Goal: Information Seeking & Learning: Learn about a topic

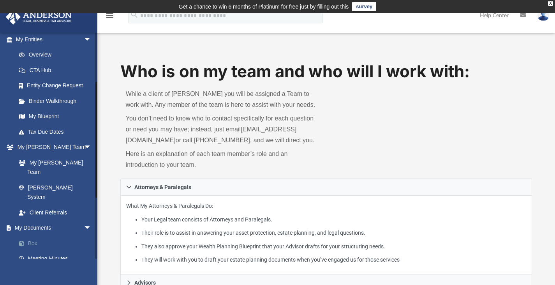
scroll to position [93, 0]
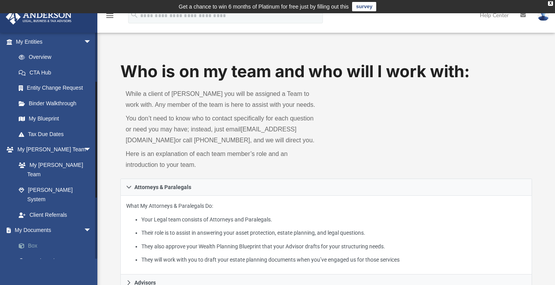
click at [38, 237] on link "Box" at bounding box center [57, 245] width 92 height 16
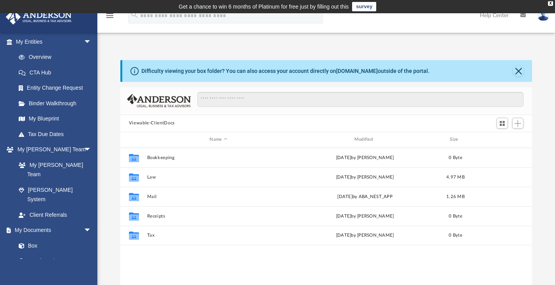
scroll to position [171, 406]
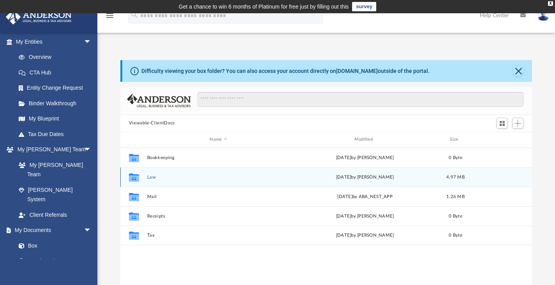
click at [148, 173] on div "Collaborated Folder Law [DATE] by [PERSON_NAME] 4.97 MB" at bounding box center [326, 176] width 412 height 19
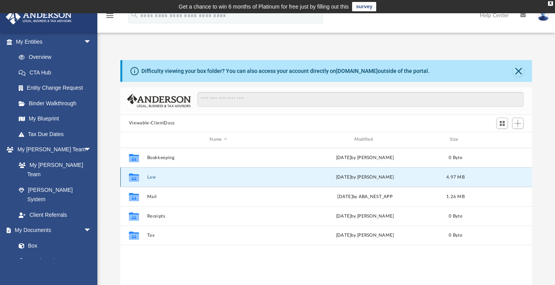
click at [148, 173] on div "Collaborated Folder Law [DATE] by [PERSON_NAME] 4.97 MB" at bounding box center [326, 176] width 412 height 19
click at [150, 176] on button "Law" at bounding box center [218, 176] width 143 height 5
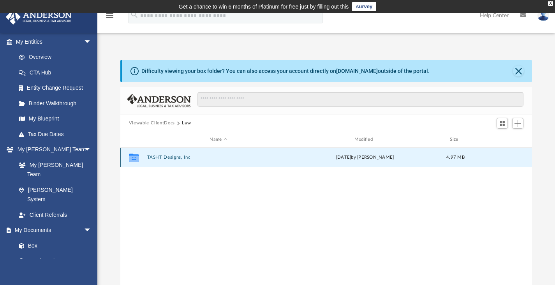
click at [179, 159] on button "TASHT Designs, Inc" at bounding box center [218, 157] width 143 height 5
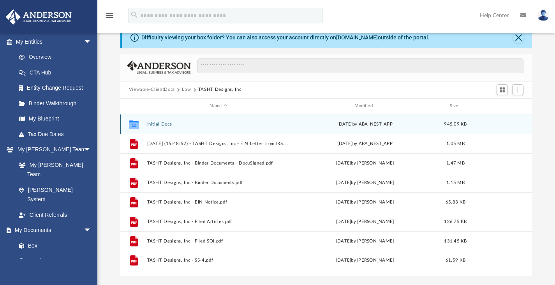
scroll to position [34, 0]
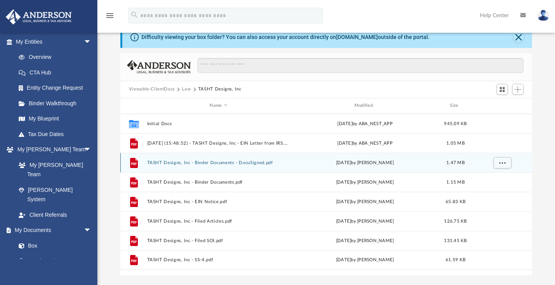
click at [227, 158] on div "File TASHT Designs, Inc - Binder Documents - DocuSigned.pdf [DATE] by [PERSON_N…" at bounding box center [326, 162] width 412 height 19
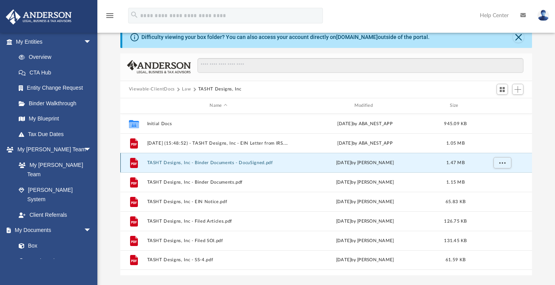
click at [225, 160] on button "TASHT Designs, Inc - Binder Documents - DocuSigned.pdf" at bounding box center [218, 162] width 143 height 5
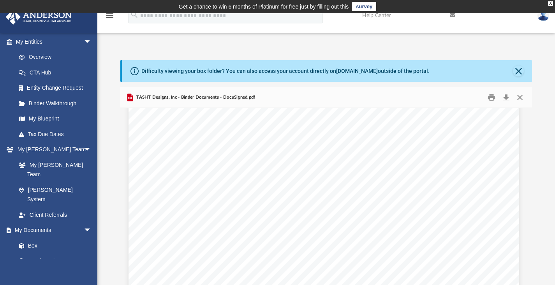
scroll to position [5207, 2]
click at [24, 243] on span at bounding box center [25, 245] width 5 height 5
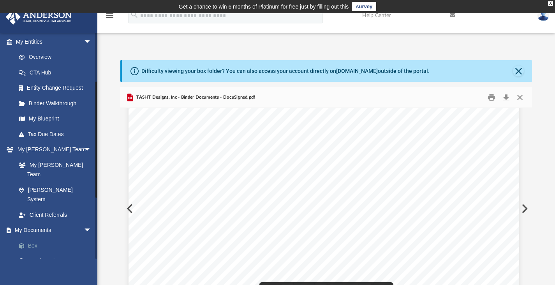
click at [37, 237] on link "Box" at bounding box center [57, 245] width 92 height 16
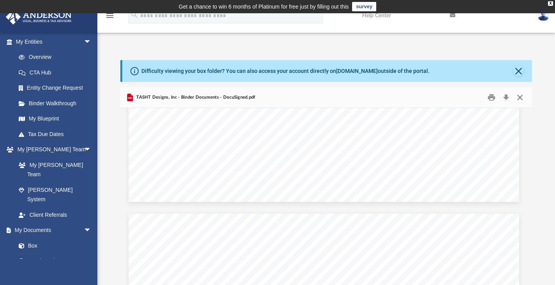
click at [519, 98] on button "Close" at bounding box center [520, 97] width 14 height 12
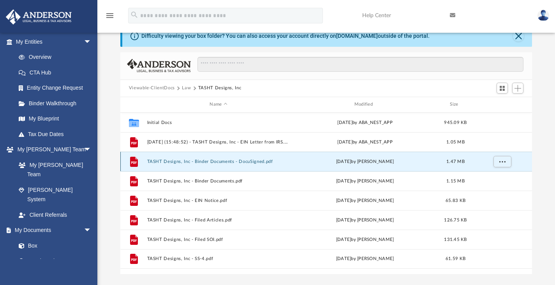
scroll to position [40, 0]
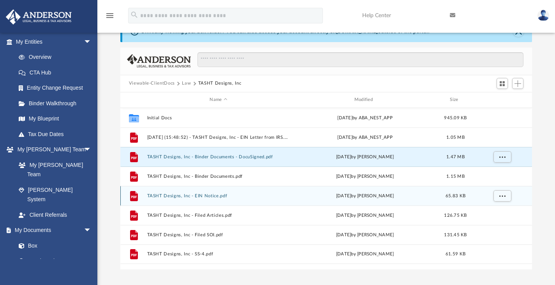
click at [212, 192] on div "File TASHT Designs, Inc - EIN Notice.pdf [DATE] by [PERSON_NAME] 65.83 KB" at bounding box center [326, 195] width 412 height 19
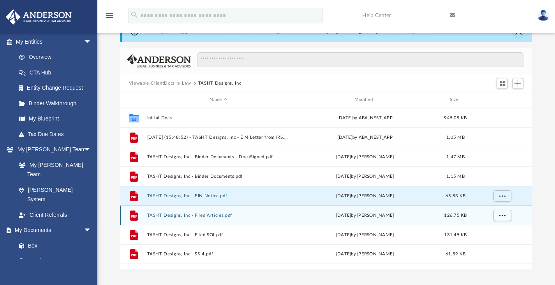
click at [205, 212] on div "File TASHT Designs, Inc - Filed Articles.pdf [DATE] by [PERSON_NAME] 126.75 KB" at bounding box center [326, 214] width 412 height 19
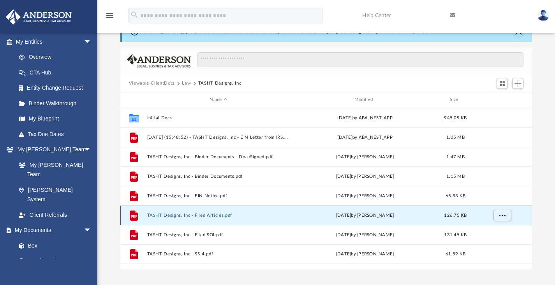
click at [205, 212] on div "File TASHT Designs, Inc - Filed Articles.pdf [DATE] by [PERSON_NAME] 126.75 KB" at bounding box center [326, 214] width 412 height 19
click at [204, 213] on button "TASHT Designs, Inc - Filed Articles.pdf" at bounding box center [218, 214] width 143 height 5
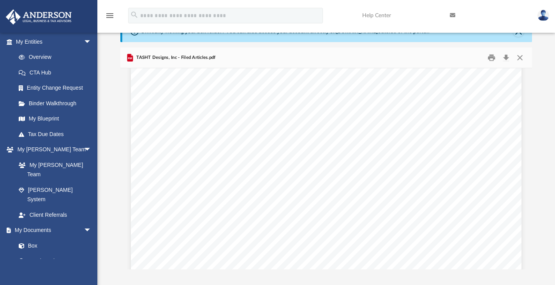
scroll to position [0, 0]
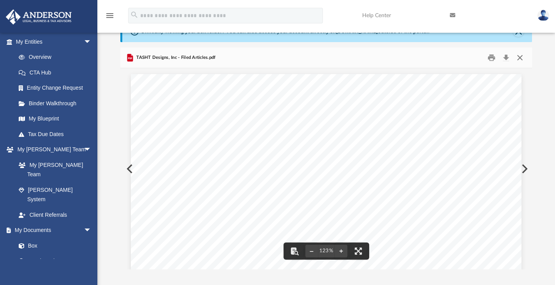
click at [520, 55] on button "Close" at bounding box center [520, 57] width 14 height 12
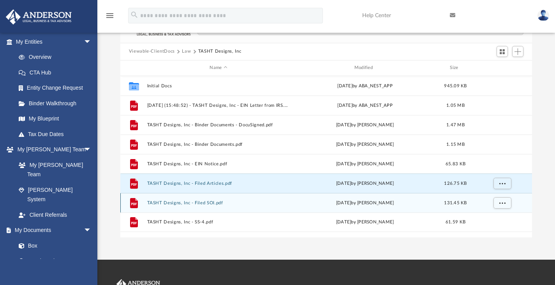
scroll to position [72, 0]
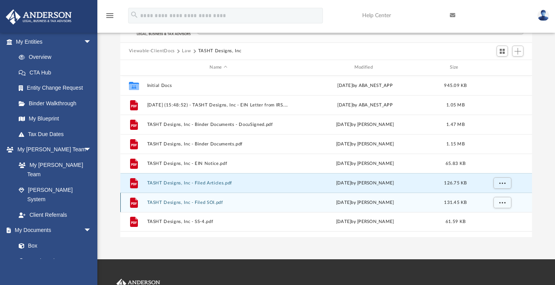
click at [199, 202] on button "TASHT Designs, Inc - Filed SOI.pdf" at bounding box center [218, 201] width 143 height 5
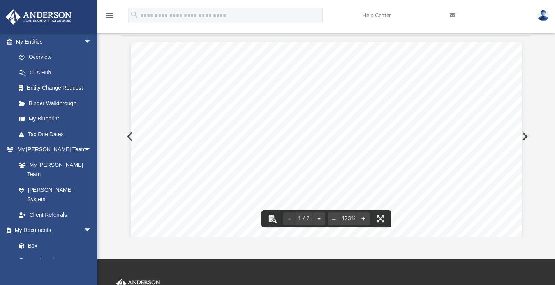
scroll to position [0, 0]
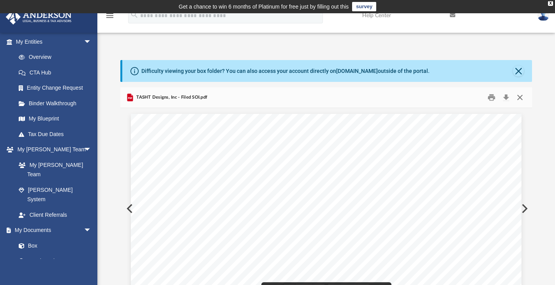
click at [516, 95] on button "Close" at bounding box center [520, 97] width 14 height 12
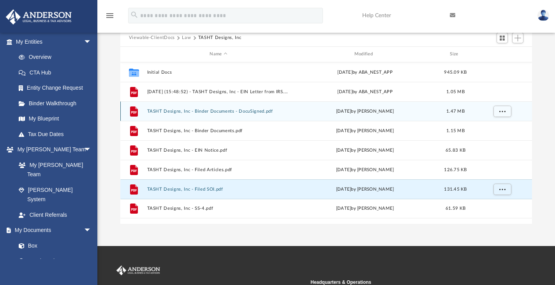
scroll to position [86, 0]
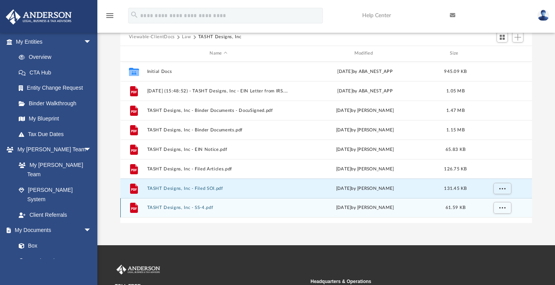
click at [172, 207] on button "TASHT Designs, Inc - SS-4.pdf" at bounding box center [218, 207] width 143 height 5
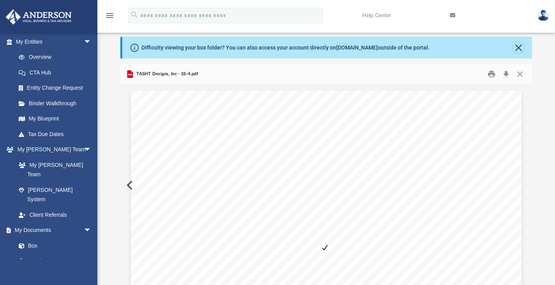
scroll to position [23, 0]
click at [519, 71] on button "Close" at bounding box center [520, 74] width 14 height 12
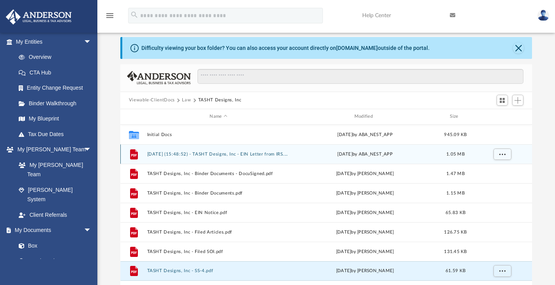
click at [209, 153] on button "[DATE] (15:48:52) - TASHT Designs, Inc - EIN Letter from IRS.pdf" at bounding box center [218, 153] width 143 height 5
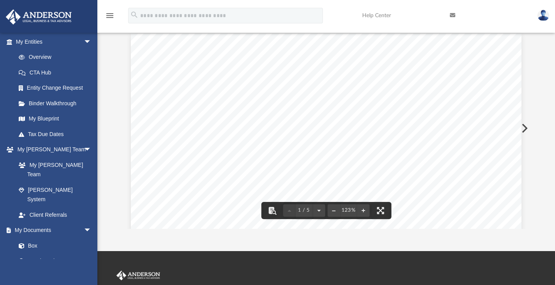
scroll to position [0, 0]
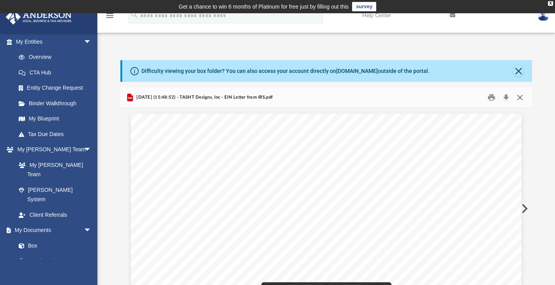
click at [519, 93] on button "Close" at bounding box center [520, 97] width 14 height 12
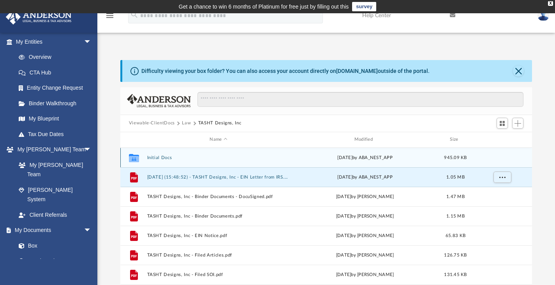
click at [161, 160] on div "Collaborated Folder Initial Docs [DATE] by ABA_NEST_APP 945.09 KB" at bounding box center [326, 157] width 412 height 19
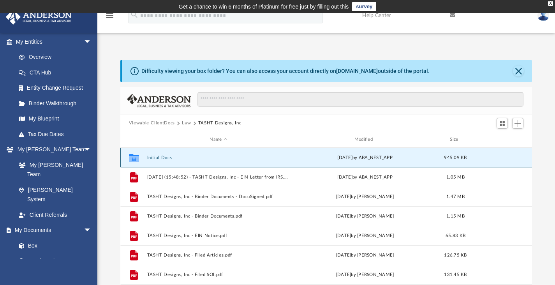
click at [161, 155] on button "Initial Docs" at bounding box center [218, 157] width 143 height 5
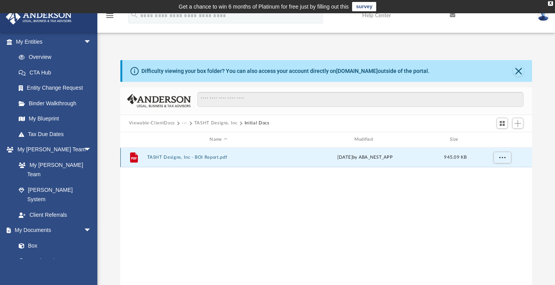
click at [177, 157] on button "TASHT Designs, Inc - BOI Report.pdf" at bounding box center [218, 157] width 143 height 5
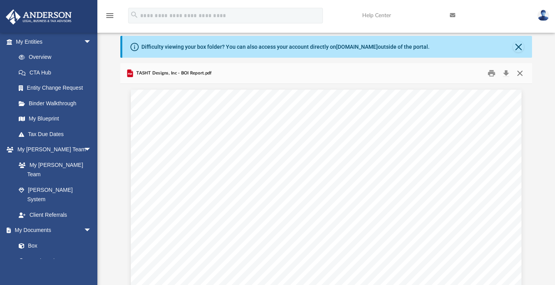
click at [520, 72] on button "Close" at bounding box center [520, 73] width 14 height 12
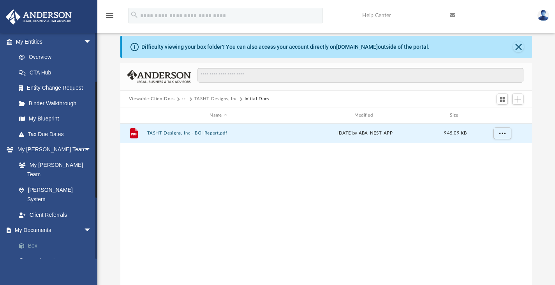
click at [35, 237] on link "Box" at bounding box center [57, 245] width 92 height 16
click at [186, 98] on button "···" at bounding box center [184, 98] width 5 height 7
click at [190, 116] on li "Law" at bounding box center [190, 112] width 9 height 8
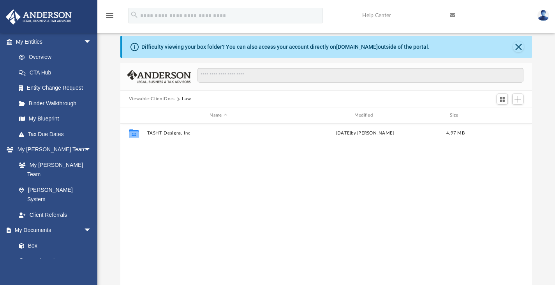
click at [142, 98] on button "Viewable-ClientDocs" at bounding box center [152, 98] width 46 height 7
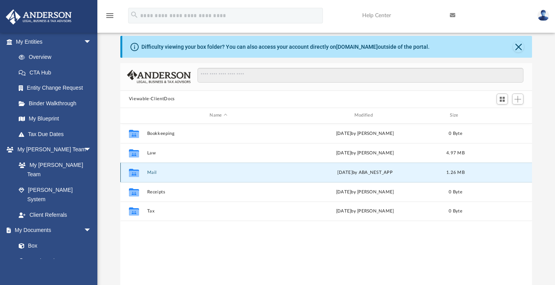
click at [151, 171] on button "Mail" at bounding box center [218, 171] width 143 height 5
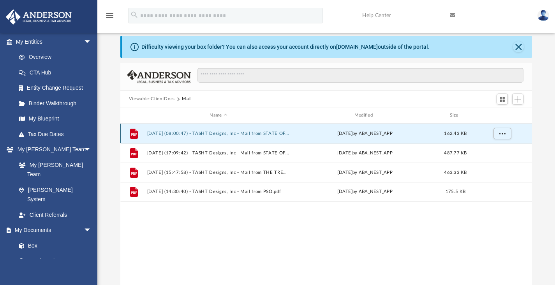
click at [241, 132] on button "[DATE] (08:00:47) - TASHT Designs, Inc - Mail from STATE OF [US_STATE] FRANCHIS…" at bounding box center [218, 132] width 143 height 5
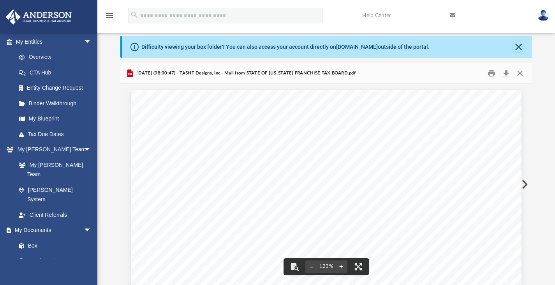
scroll to position [18, 0]
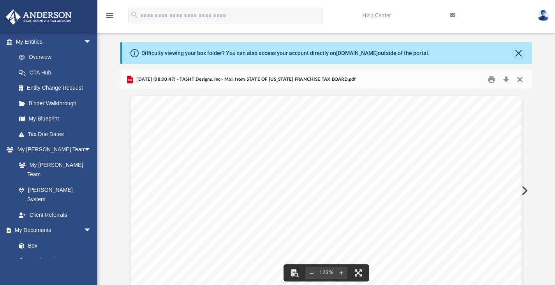
click at [518, 79] on button "Close" at bounding box center [520, 79] width 14 height 12
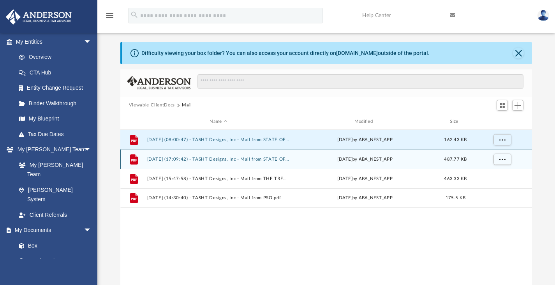
click at [256, 158] on button "[DATE] (17:09:42) - TASHT Designs, Inc - Mail from STATE OF [US_STATE] WITHHOLD…" at bounding box center [218, 158] width 143 height 5
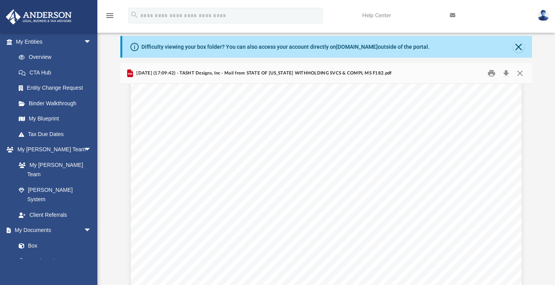
scroll to position [288, 0]
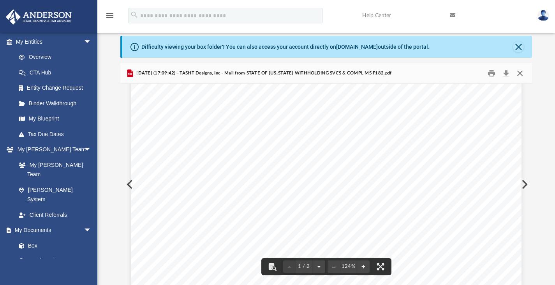
click at [524, 71] on button "Close" at bounding box center [520, 73] width 14 height 12
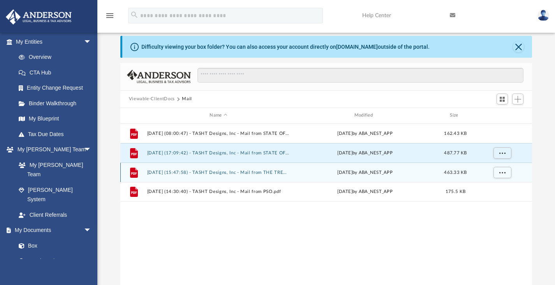
click at [228, 169] on div "File [DATE] (15:47:58) - TASHT Designs, Inc - Mail from THE TREASURY.pdf [DATE]…" at bounding box center [326, 171] width 412 height 19
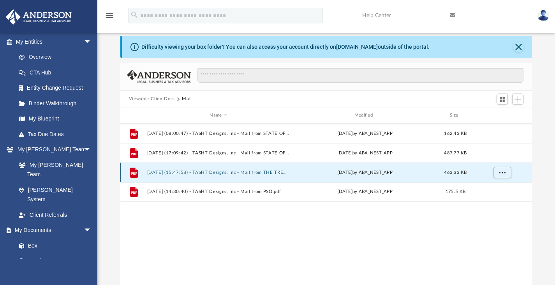
click at [227, 170] on button "[DATE] (15:47:58) - TASHT Designs, Inc - Mail from THE TREASURY.pdf" at bounding box center [218, 171] width 143 height 5
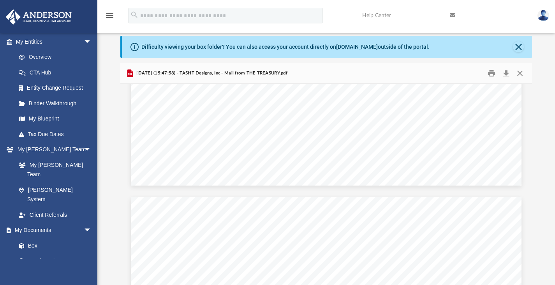
scroll to position [415, 0]
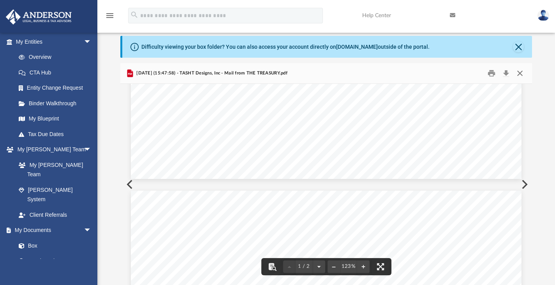
click at [519, 72] on button "Close" at bounding box center [520, 73] width 14 height 12
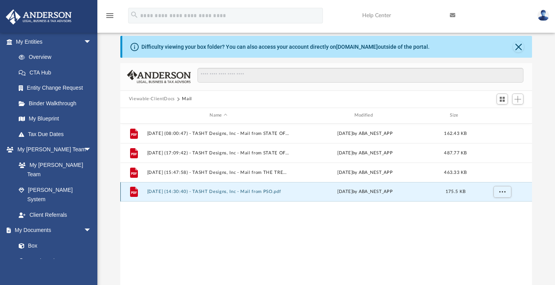
click at [228, 190] on button "[DATE] (14:30:40) - TASHT Designs, Inc - Mail from PSO.pdf" at bounding box center [218, 191] width 143 height 5
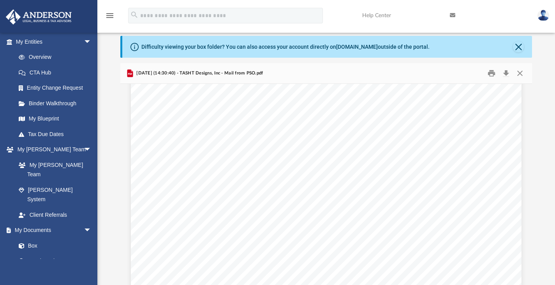
scroll to position [0, 0]
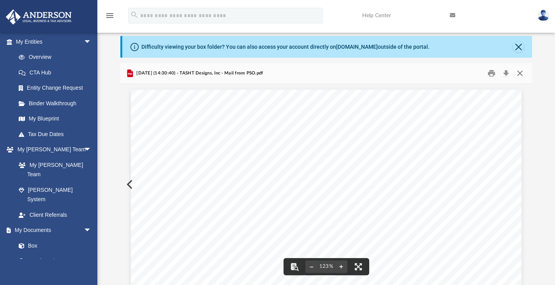
click at [517, 70] on button "Close" at bounding box center [520, 73] width 14 height 12
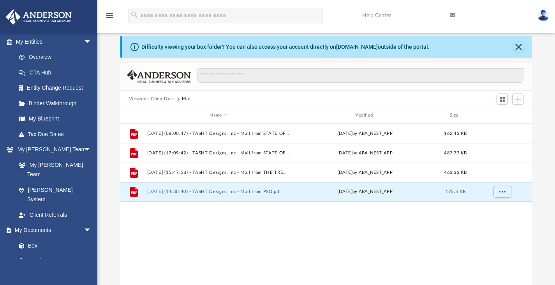
click at [161, 101] on button "Viewable-ClientDocs" at bounding box center [152, 98] width 46 height 7
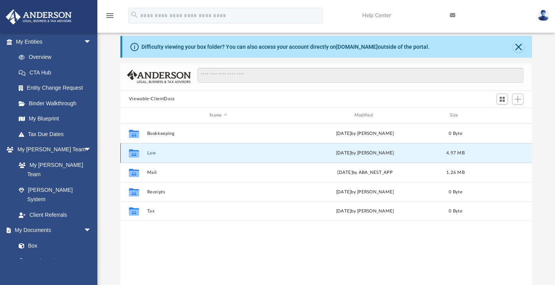
click at [149, 151] on button "Law" at bounding box center [218, 152] width 143 height 5
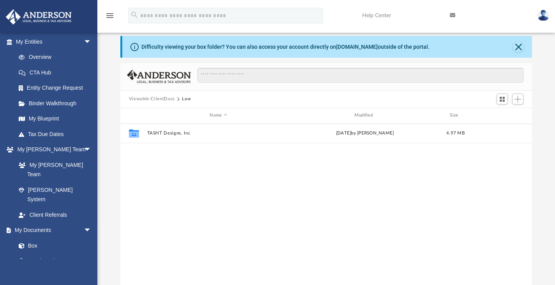
click at [157, 97] on button "Viewable-ClientDocs" at bounding box center [152, 98] width 46 height 7
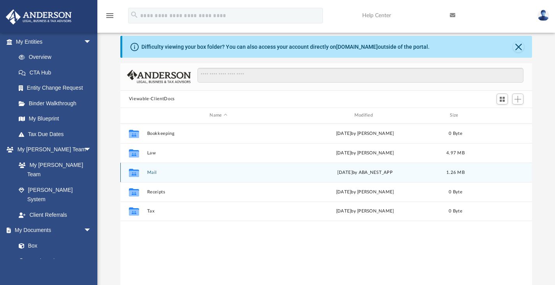
click at [157, 169] on div "Collaborated Folder Mail [DATE] by ABA_NEST_APP 1.26 MB" at bounding box center [326, 171] width 412 height 19
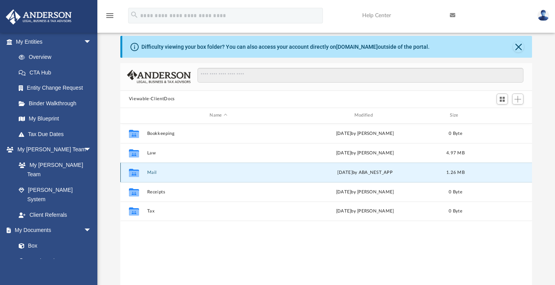
click at [155, 170] on button "Mail" at bounding box center [218, 171] width 143 height 5
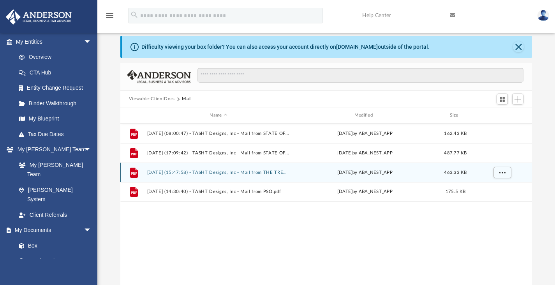
click at [153, 170] on button "[DATE] (15:47:58) - TASHT Designs, Inc - Mail from THE TREASURY.pdf" at bounding box center [218, 171] width 143 height 5
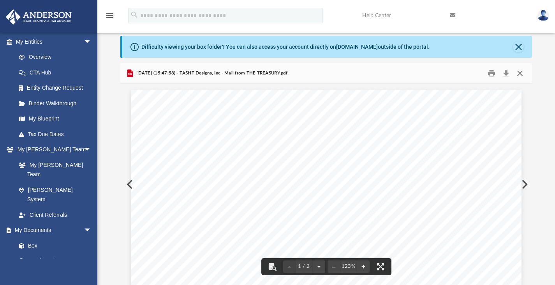
click at [525, 68] on button "Close" at bounding box center [520, 73] width 14 height 12
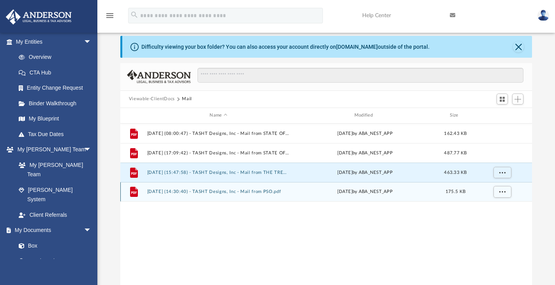
click at [258, 194] on div "File [DATE] (14:30:40) - TASHT Designs, Inc - Mail from PSO.pdf [DATE] by ABA_N…" at bounding box center [326, 191] width 412 height 19
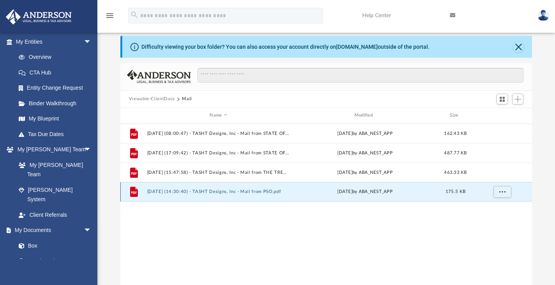
click at [254, 192] on button "[DATE] (14:30:40) - TASHT Designs, Inc - Mail from PSO.pdf" at bounding box center [218, 191] width 143 height 5
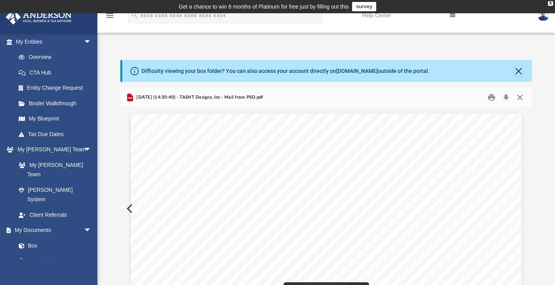
click at [521, 97] on button "Close" at bounding box center [520, 97] width 14 height 12
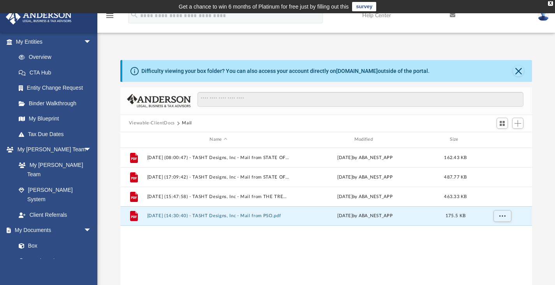
click at [152, 121] on button "Viewable-ClientDocs" at bounding box center [152, 123] width 46 height 7
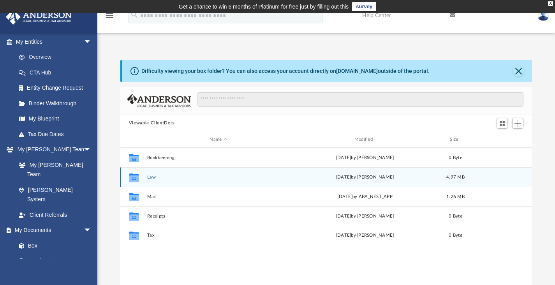
click at [154, 177] on button "Law" at bounding box center [218, 176] width 143 height 5
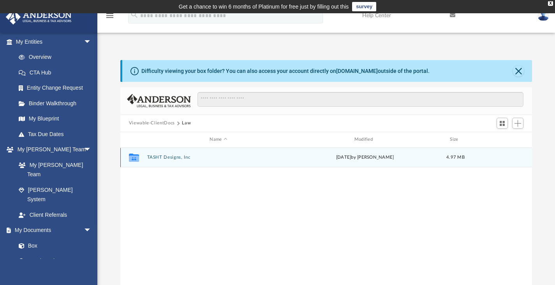
click at [167, 152] on div "Collaborated Folder TASHT Designs, Inc [DATE] by [PERSON_NAME] 4.97 MB" at bounding box center [326, 157] width 412 height 19
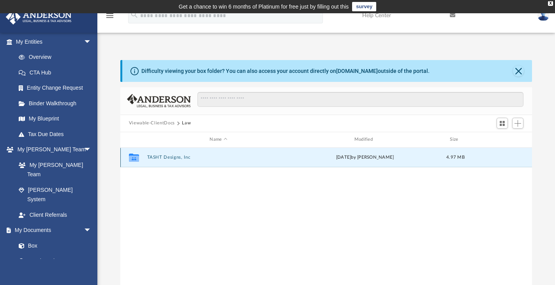
click at [170, 155] on button "TASHT Designs, Inc" at bounding box center [218, 157] width 143 height 5
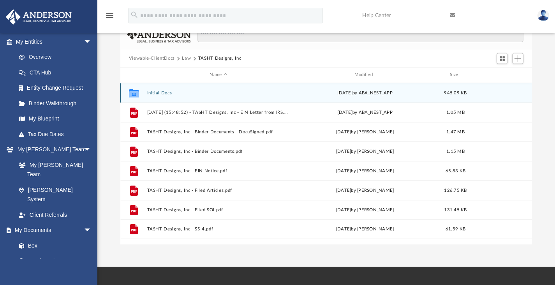
scroll to position [67, 0]
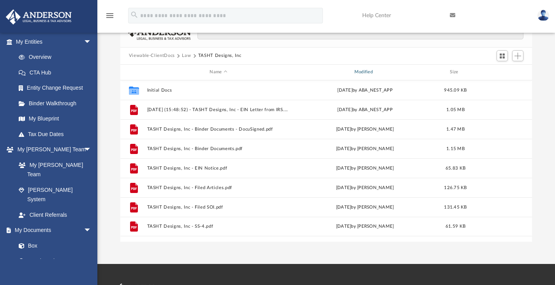
click at [382, 73] on div "Modified" at bounding box center [364, 72] width 143 height 7
click at [378, 42] on div at bounding box center [357, 36] width 332 height 23
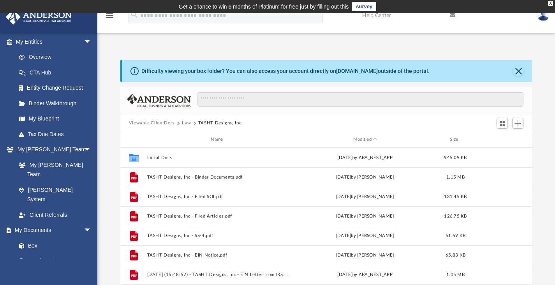
click at [389, 51] on div "Difficulty viewing your box folder? You can also access your account directly o…" at bounding box center [325, 176] width 457 height 265
